Goal: Find contact information: Find contact information

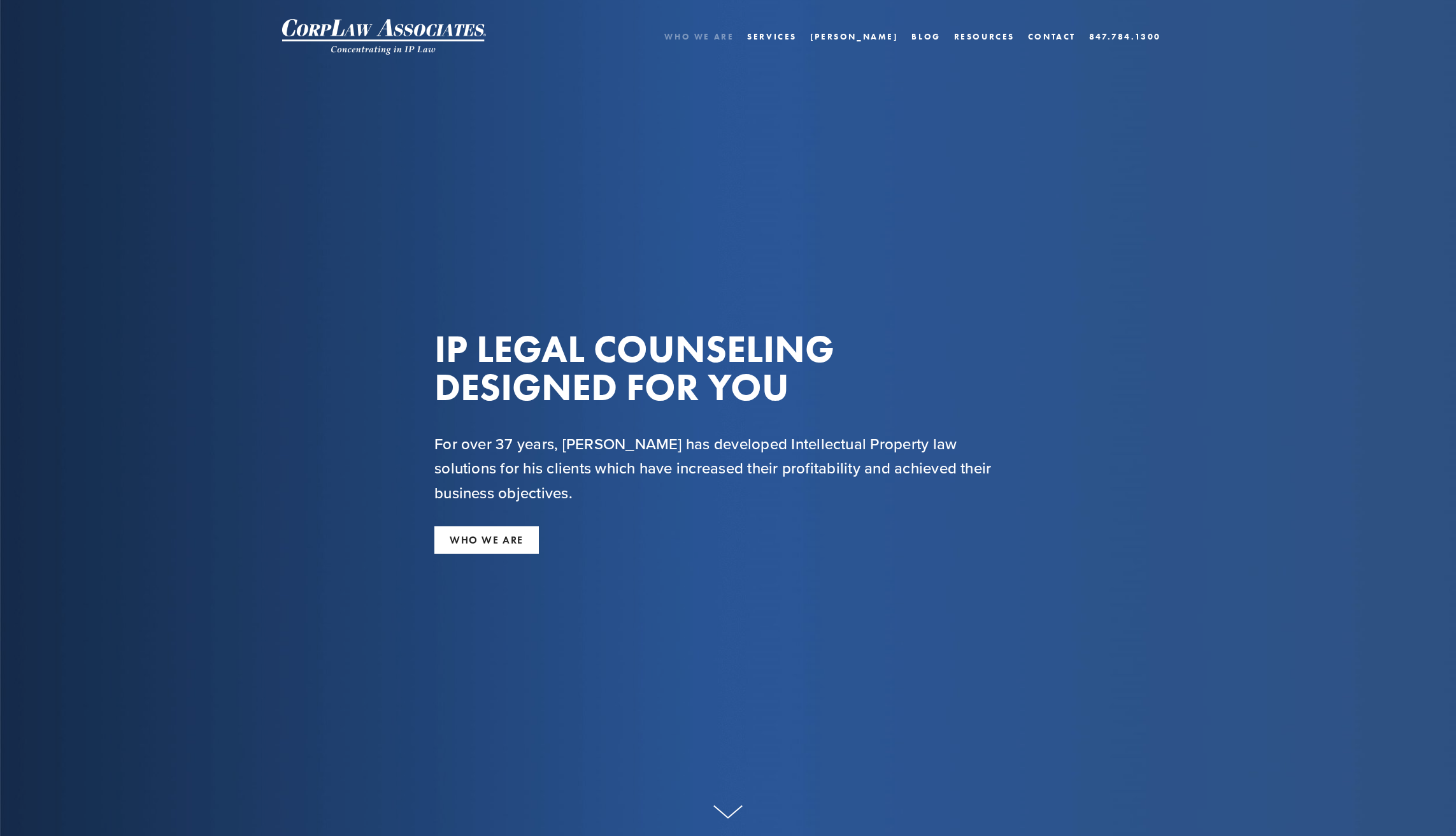
click at [734, 36] on link "Who We Are" at bounding box center [699, 37] width 70 height 18
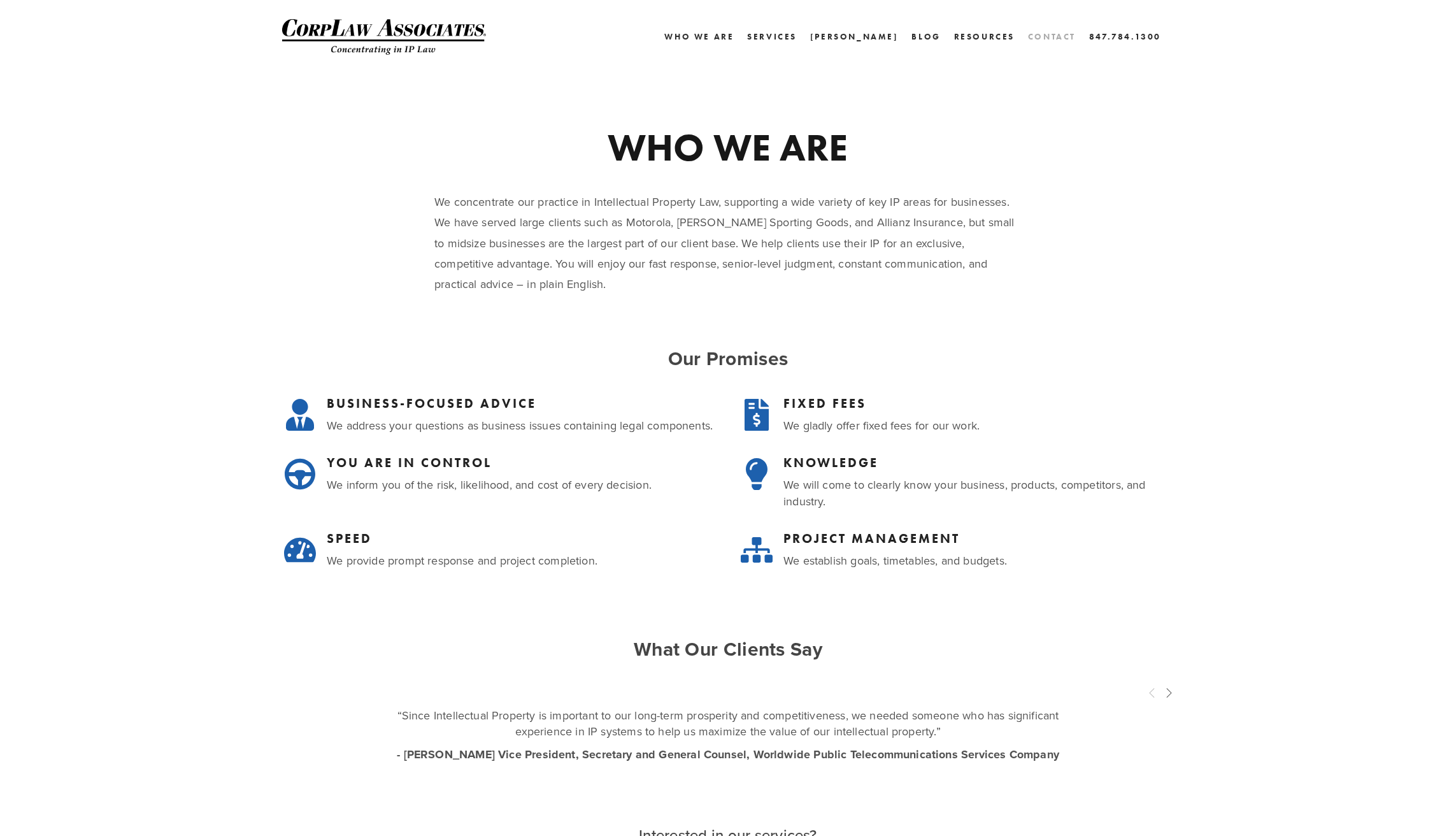
click at [1069, 45] on link "Contact" at bounding box center [1052, 37] width 48 height 18
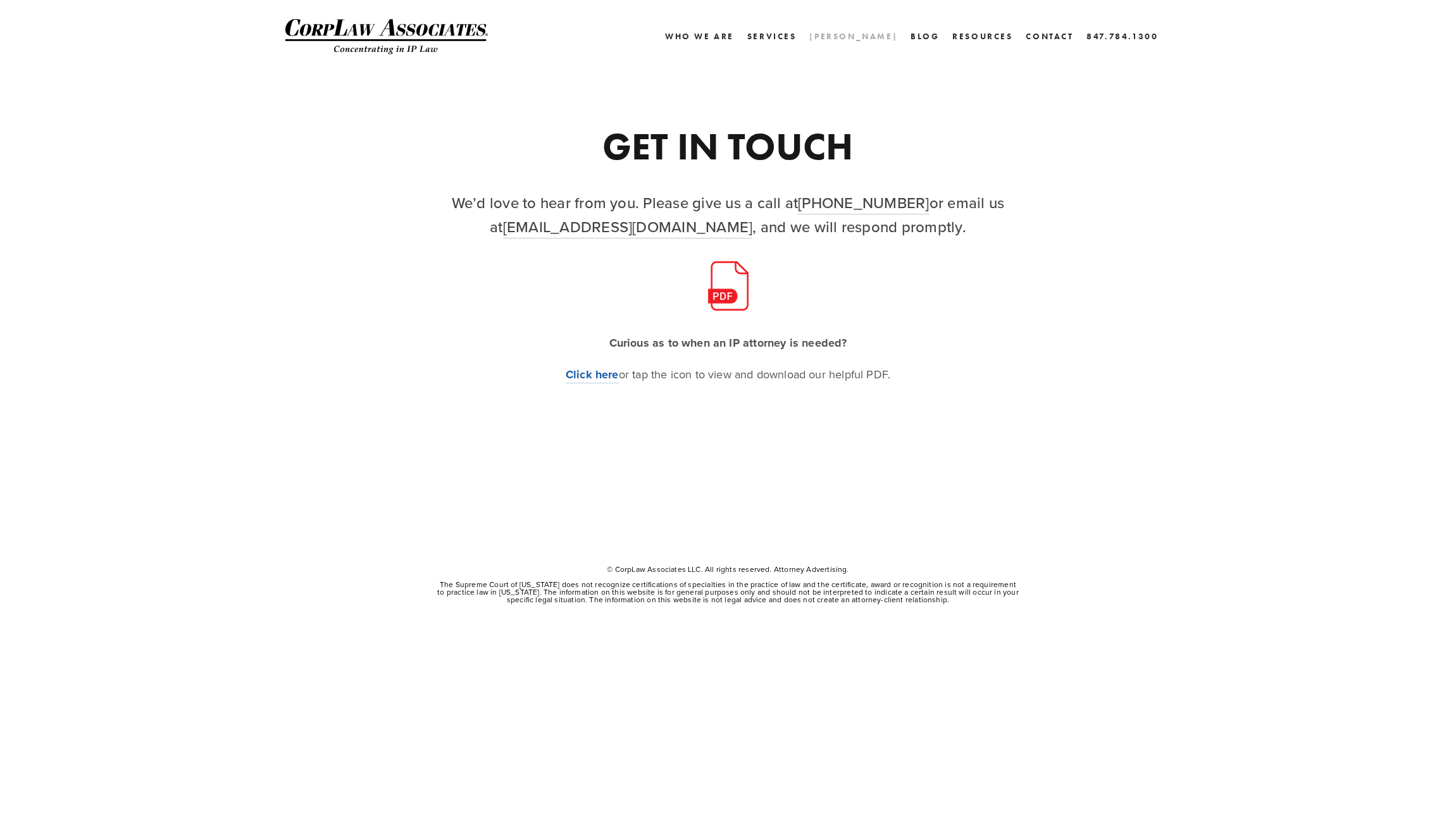
click at [863, 41] on link "[PERSON_NAME]" at bounding box center [853, 37] width 88 height 18
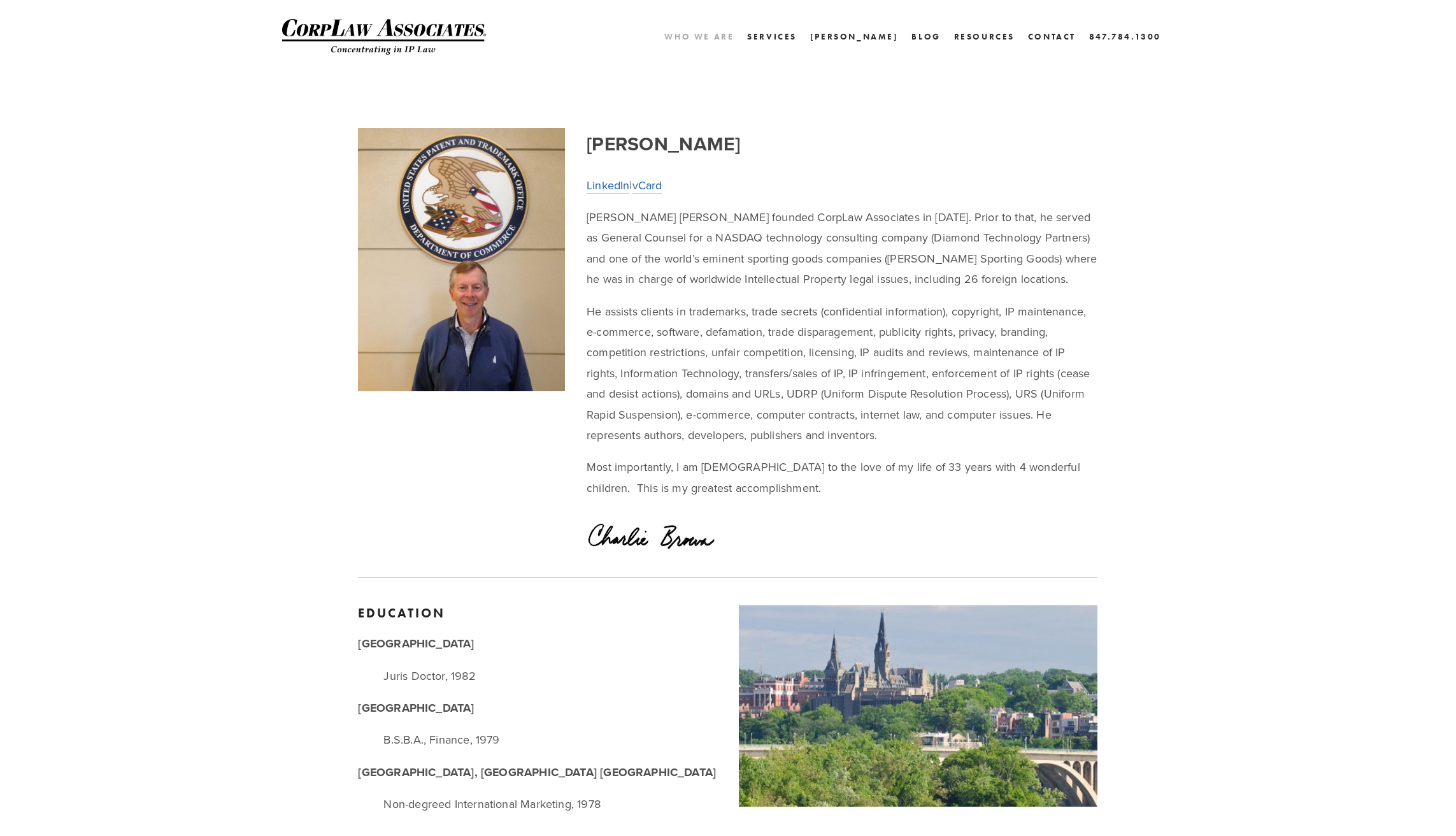
click at [734, 39] on link "Who We Are" at bounding box center [699, 37] width 70 height 18
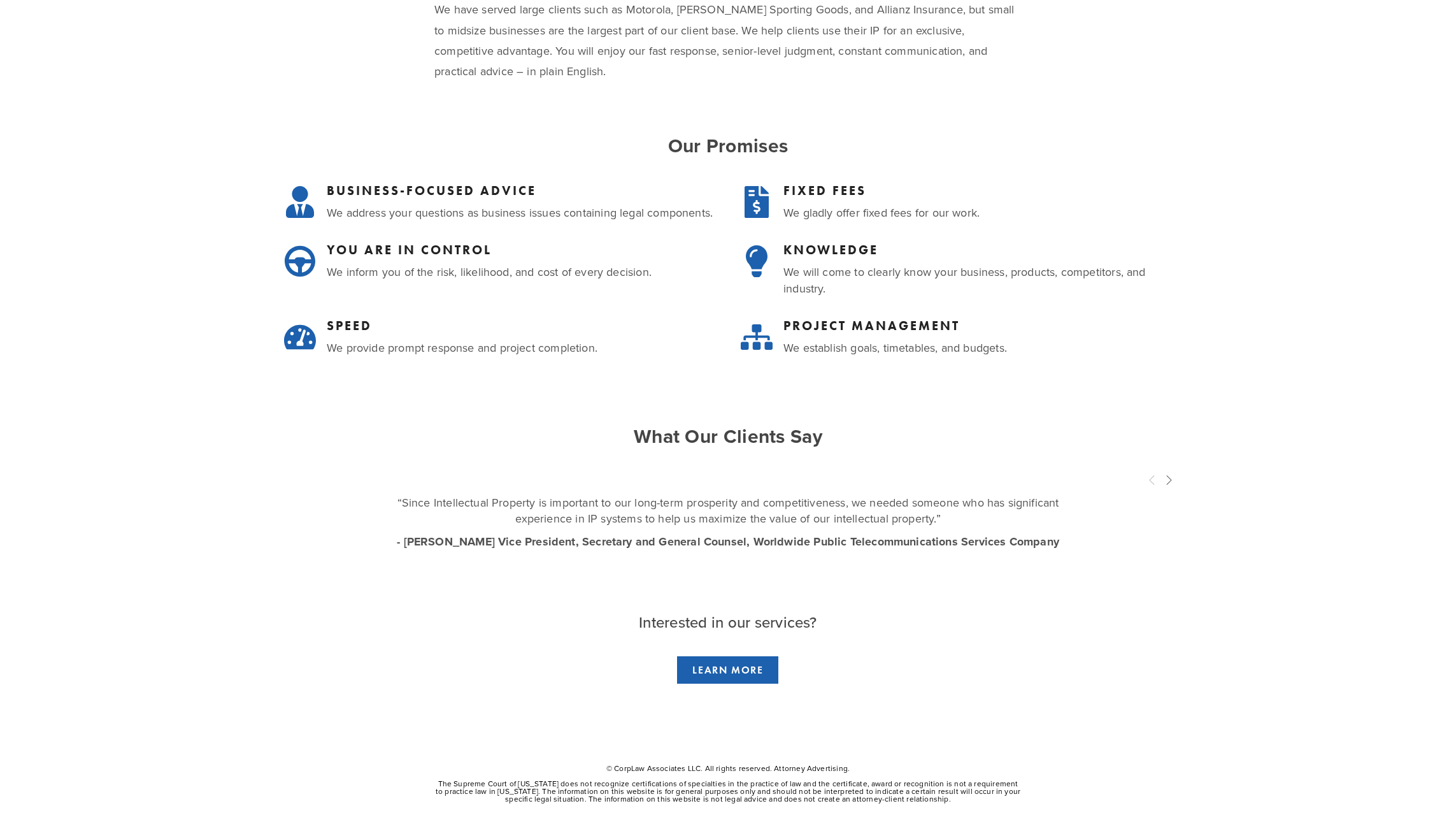
scroll to position [229, 0]
drag, startPoint x: 618, startPoint y: 771, endPoint x: 701, endPoint y: 766, distance: 83.2
click at [701, 766] on p "© CorpLaw Associates LLC. All rights reserved. Attorney Advertising." at bounding box center [728, 768] width 588 height 8
copy p "CorpLaw Associates LLC"
